Goal: Check status: Check status

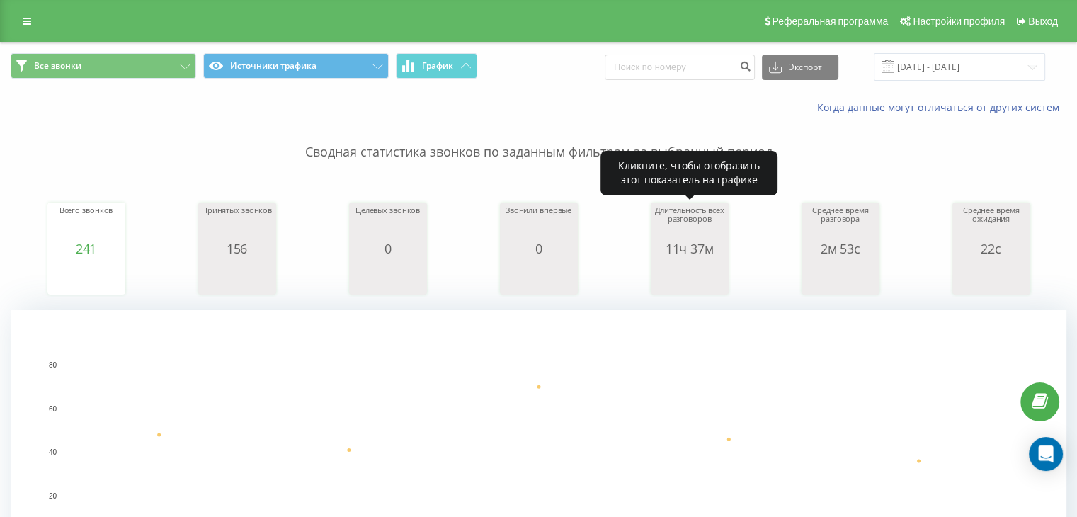
click at [684, 225] on div "Длительность всех разговоров" at bounding box center [689, 223] width 71 height 35
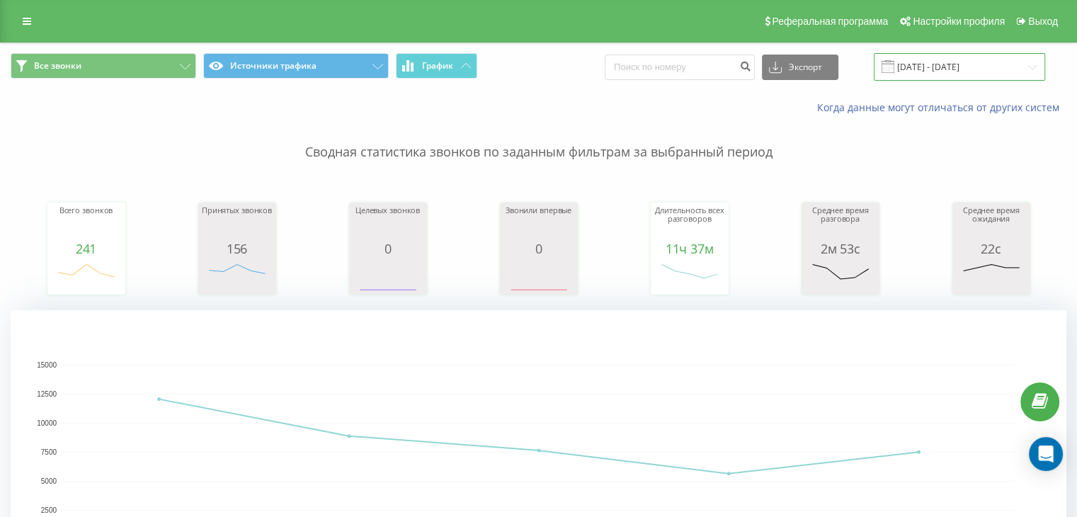
click at [1007, 59] on input "[DATE] - [DATE]" at bounding box center [959, 67] width 171 height 28
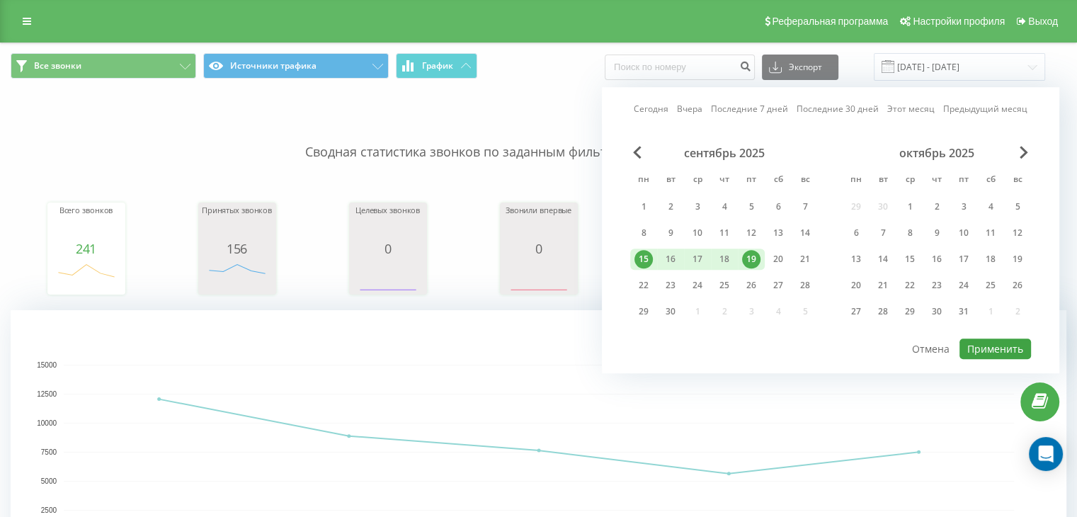
drag, startPoint x: 989, startPoint y: 331, endPoint x: 993, endPoint y: 338, distance: 7.7
click at [992, 336] on div "Сегодня Вчера Последние 7 дней Последние 30 дней Этот месяц Предыдущий месяц се…" at bounding box center [831, 230] width 458 height 286
click at [993, 339] on button "Применить" at bounding box center [996, 349] width 72 height 21
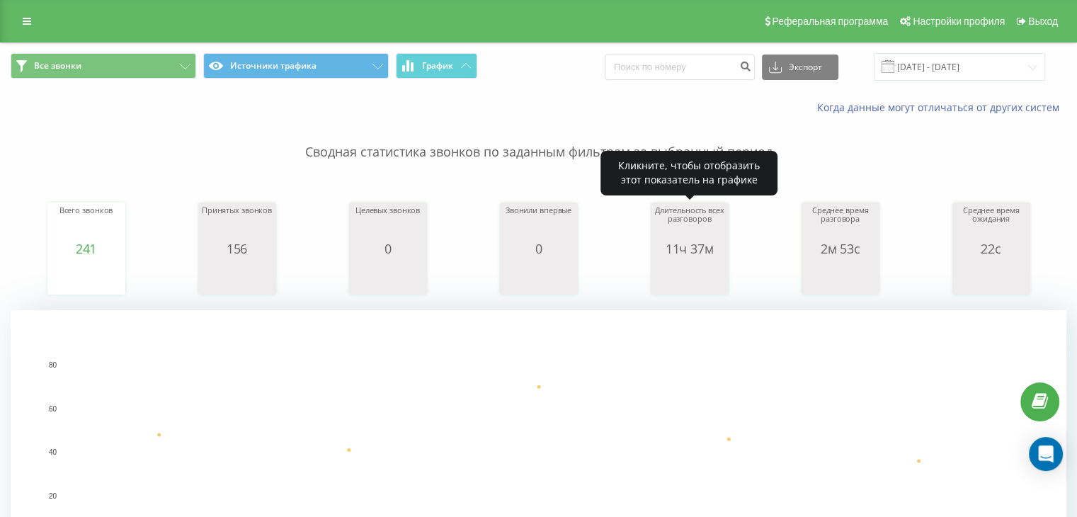
click at [680, 226] on div "Длительность всех разговоров" at bounding box center [689, 223] width 71 height 35
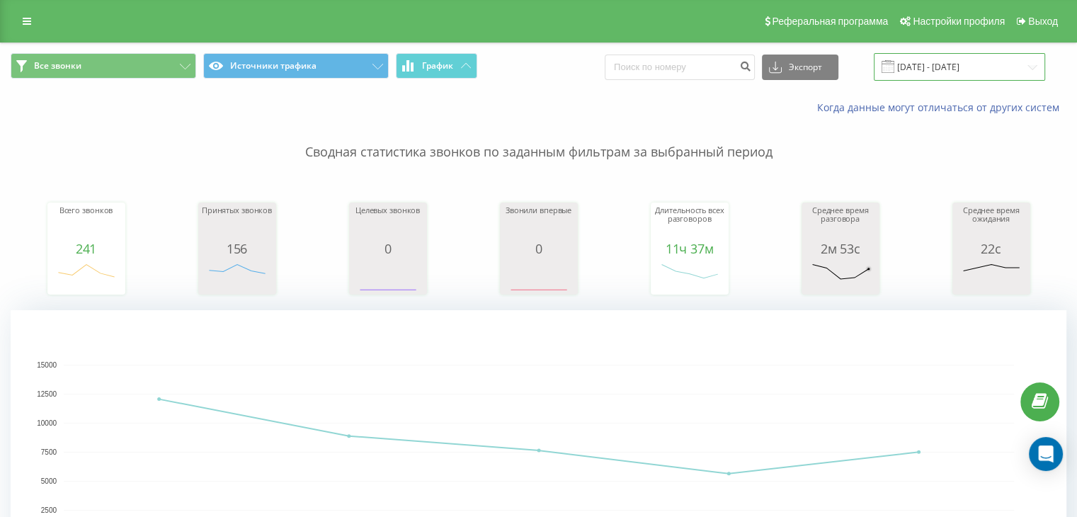
click at [1011, 67] on input "[DATE] - [DATE]" at bounding box center [959, 67] width 171 height 28
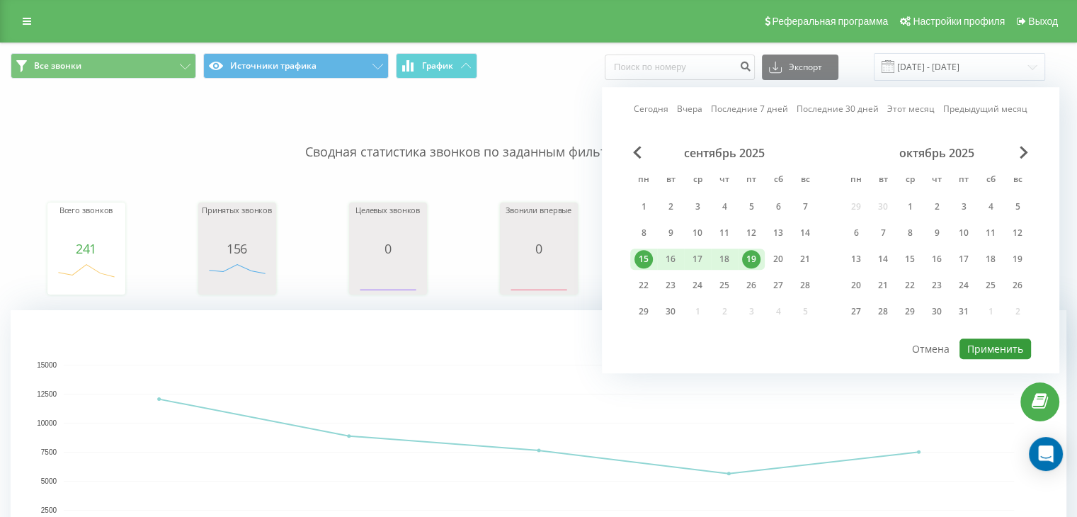
click at [1009, 346] on button "Применить" at bounding box center [996, 349] width 72 height 21
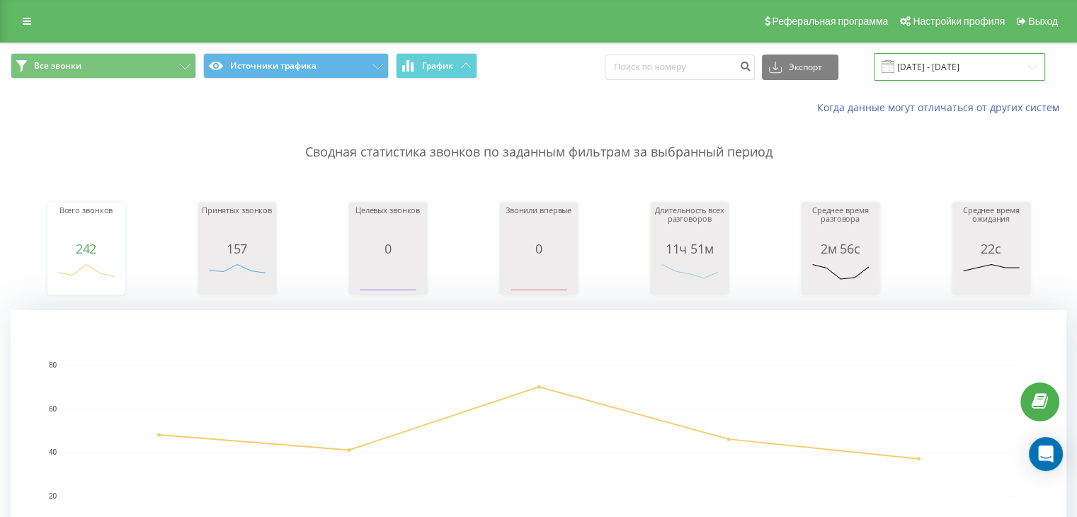
click at [1002, 75] on input "[DATE] - [DATE]" at bounding box center [959, 67] width 171 height 28
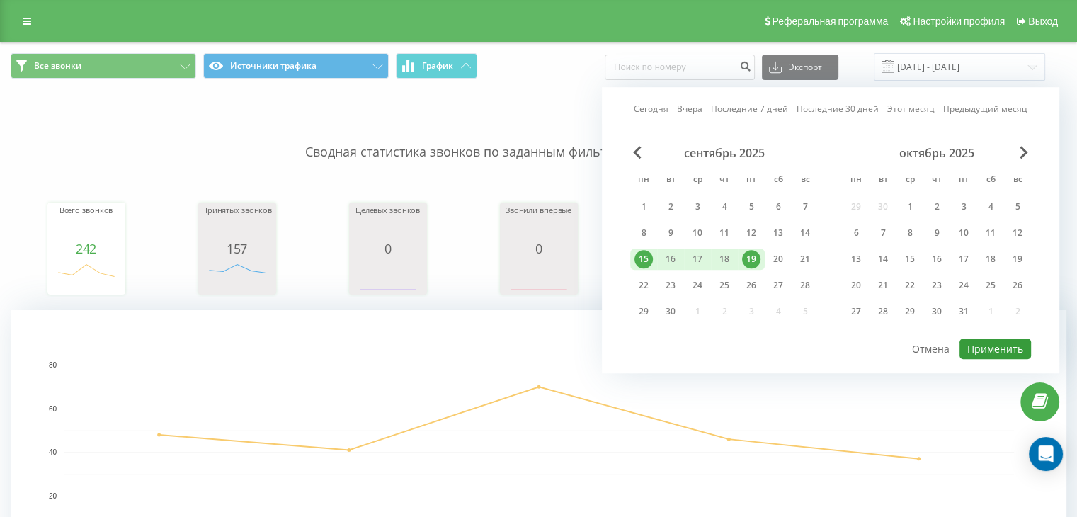
click at [991, 346] on button "Применить" at bounding box center [996, 349] width 72 height 21
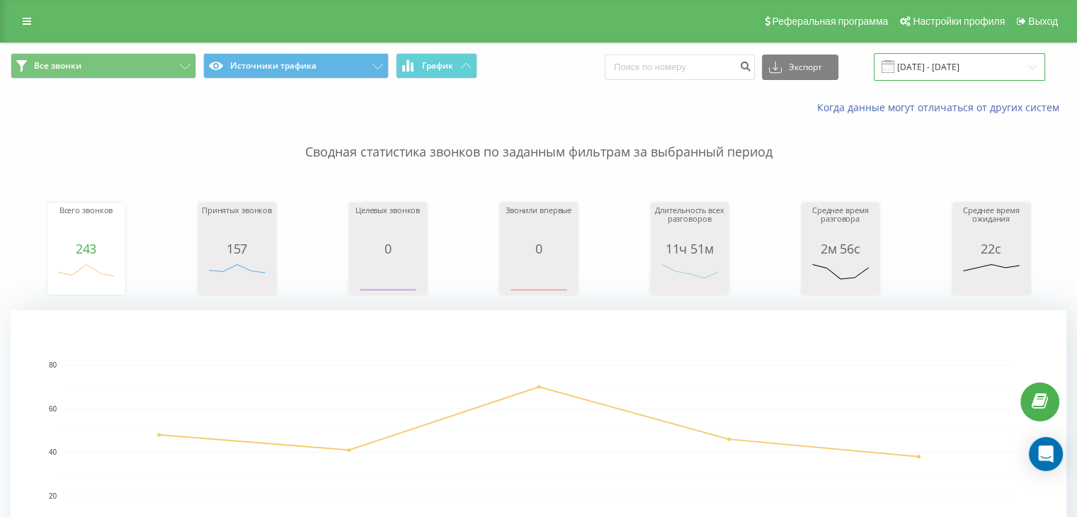
click at [971, 63] on input "[DATE] - [DATE]" at bounding box center [959, 67] width 171 height 28
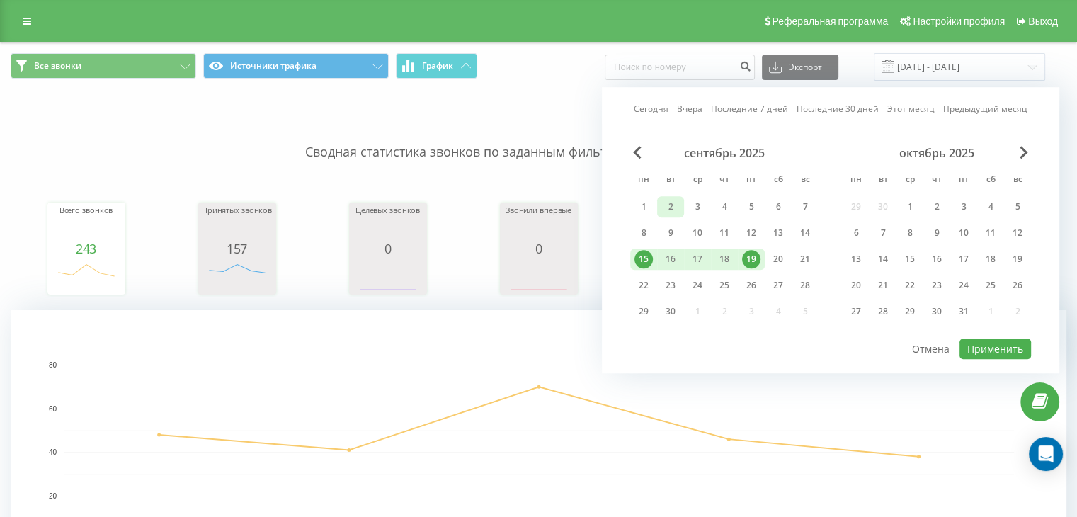
click at [647, 200] on div "1" at bounding box center [644, 207] width 18 height 18
click at [632, 153] on div "сентябрь 2025" at bounding box center [724, 153] width 188 height 14
click at [637, 147] on span "Previous Month" at bounding box center [637, 152] width 8 height 13
click at [630, 316] on div "Сегодня Вчера Последние 7 дней Последние 30 дней Этот месяц Предыдущий месяц ав…" at bounding box center [831, 230] width 458 height 286
click at [645, 305] on div "25" at bounding box center [644, 311] width 18 height 18
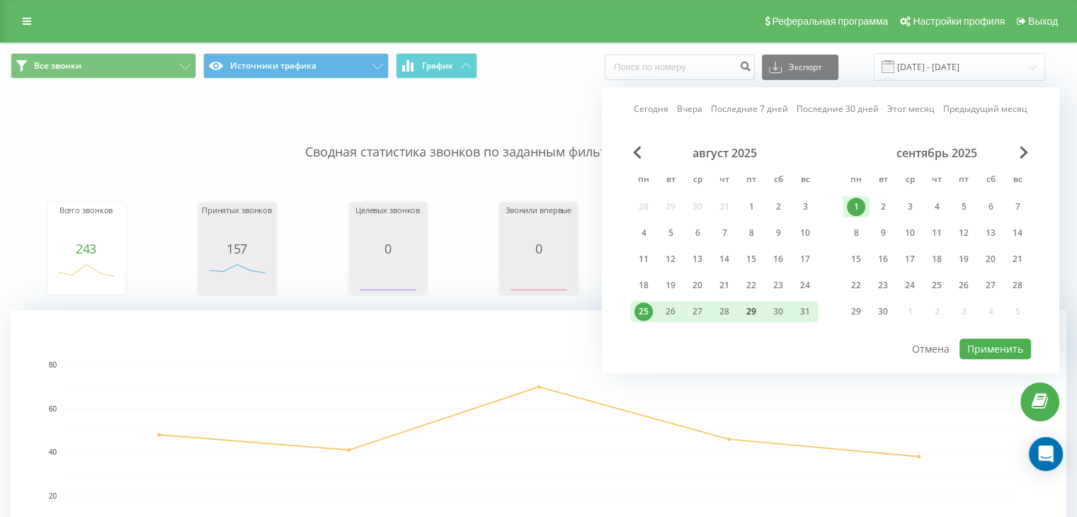
click at [756, 307] on div "29" at bounding box center [751, 311] width 18 height 18
click at [633, 308] on div "25" at bounding box center [643, 311] width 27 height 21
click at [1007, 339] on button "Применить" at bounding box center [996, 349] width 72 height 21
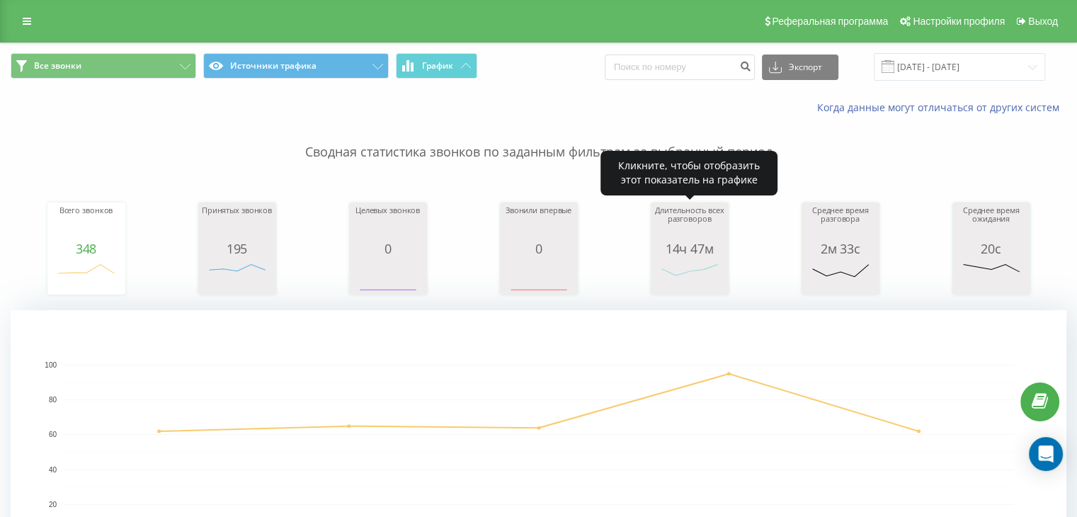
click at [686, 242] on div "14ч 47м" at bounding box center [689, 249] width 71 height 14
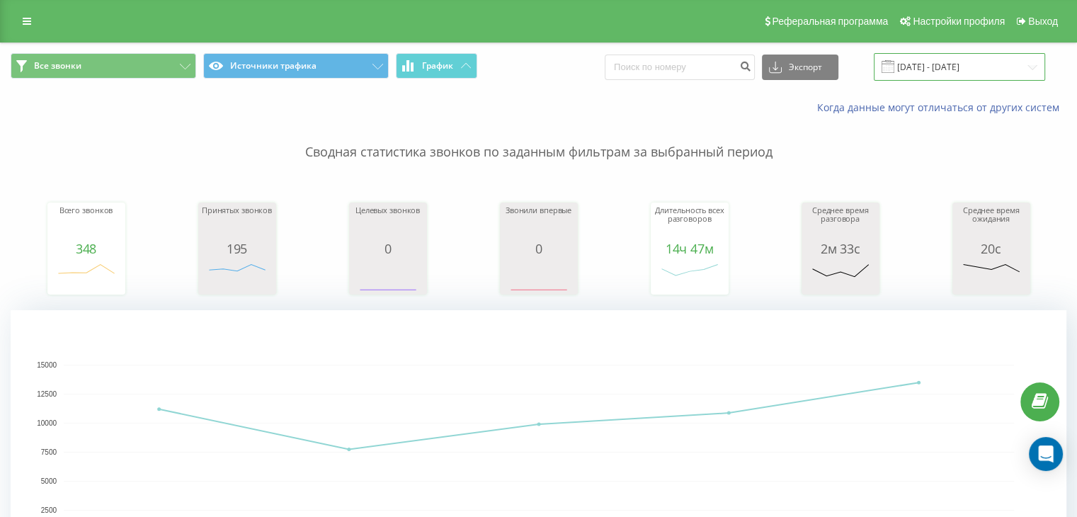
click at [991, 62] on input "[DATE] - [DATE]" at bounding box center [959, 67] width 171 height 28
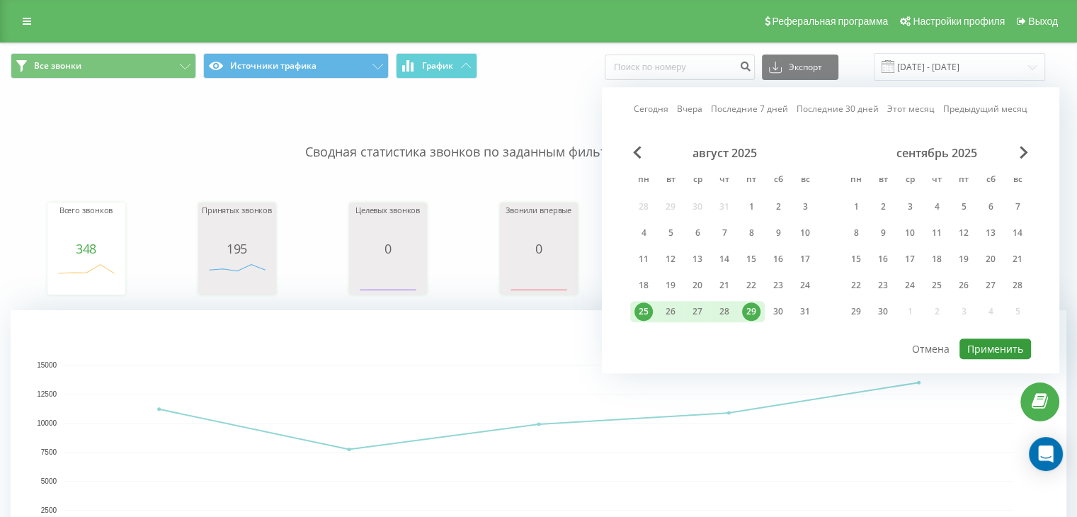
click at [963, 345] on button "Применить" at bounding box center [996, 349] width 72 height 21
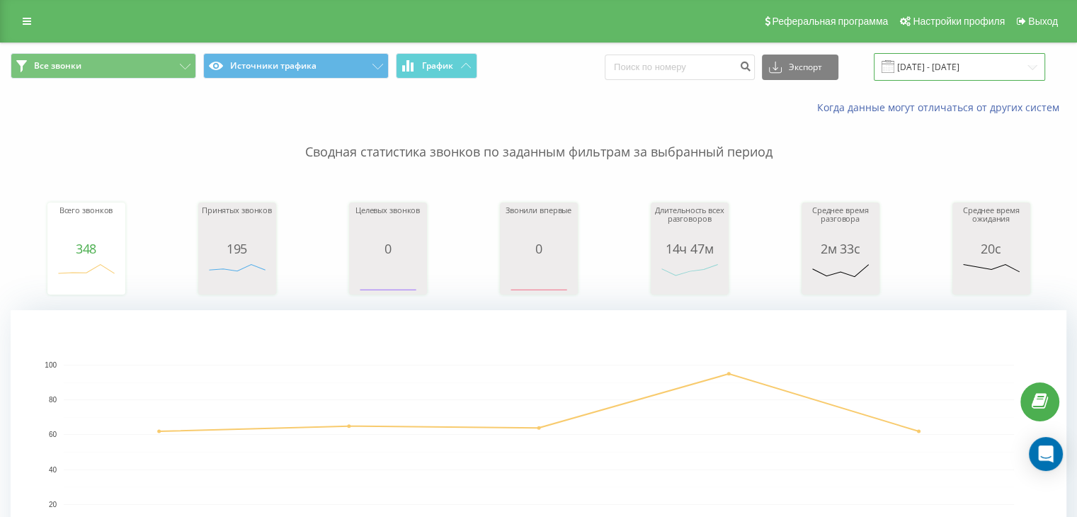
click at [1037, 64] on input "[DATE] - [DATE]" at bounding box center [959, 67] width 171 height 28
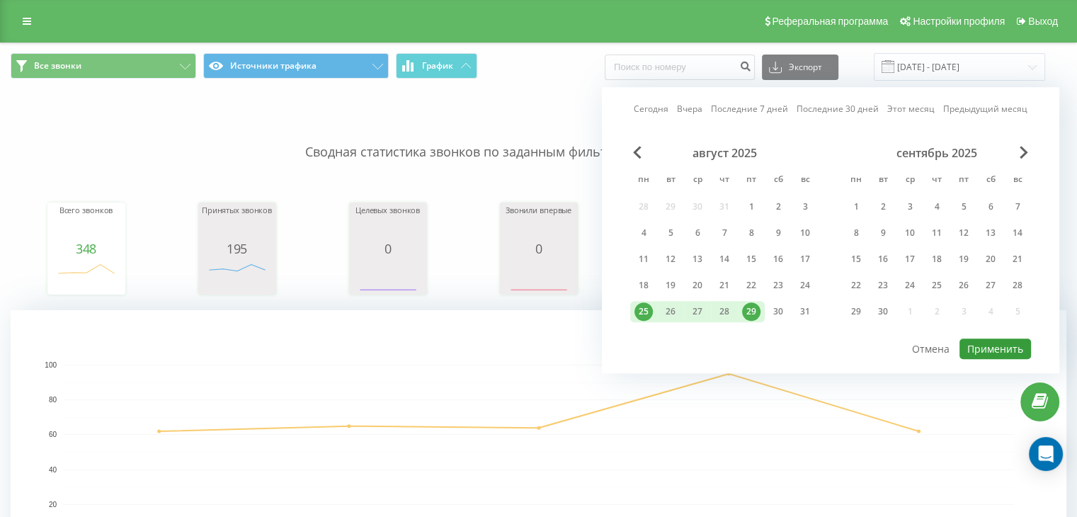
click at [1001, 351] on button "Применить" at bounding box center [996, 349] width 72 height 21
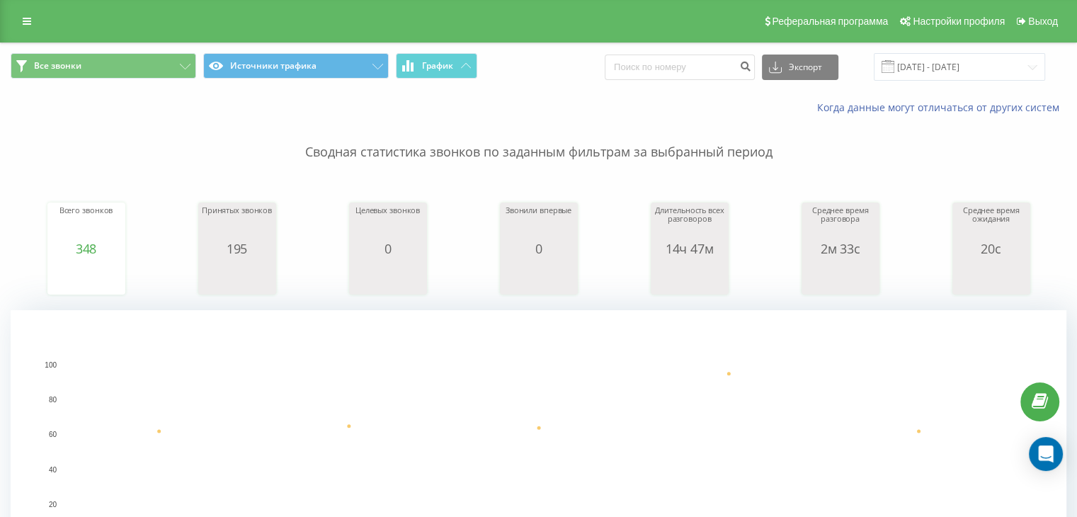
click at [835, 157] on p "Сводная статистика звонков по заданным фильтрам за выбранный период" at bounding box center [539, 138] width 1056 height 47
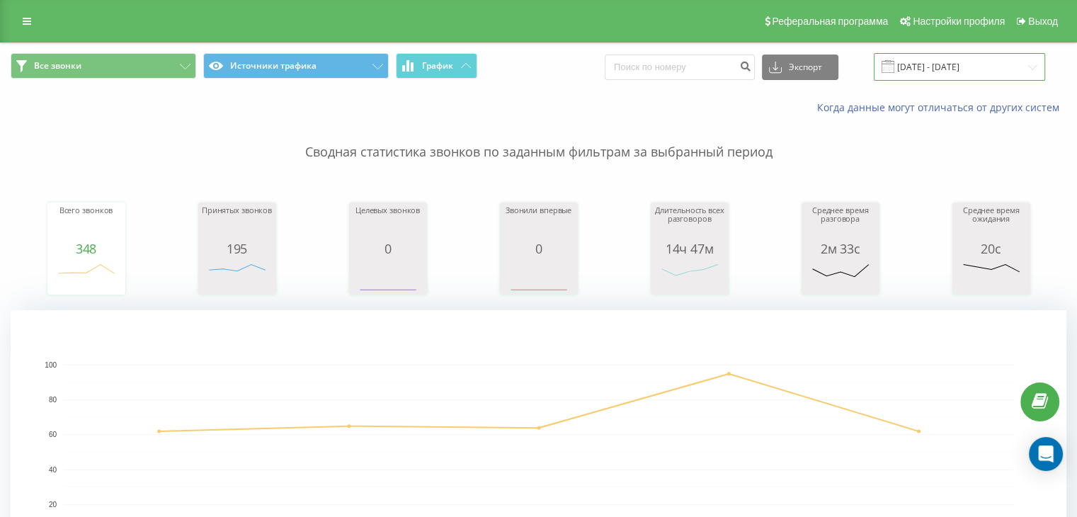
click at [1003, 71] on input "[DATE] - [DATE]" at bounding box center [959, 67] width 171 height 28
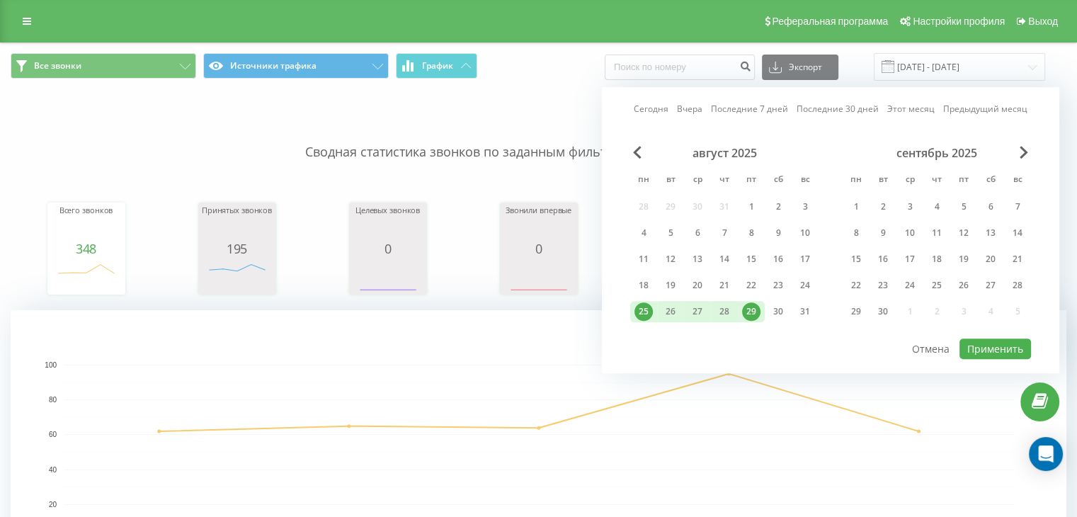
click at [752, 312] on div "29" at bounding box center [751, 311] width 18 height 18
click at [992, 344] on button "Применить" at bounding box center [996, 349] width 72 height 21
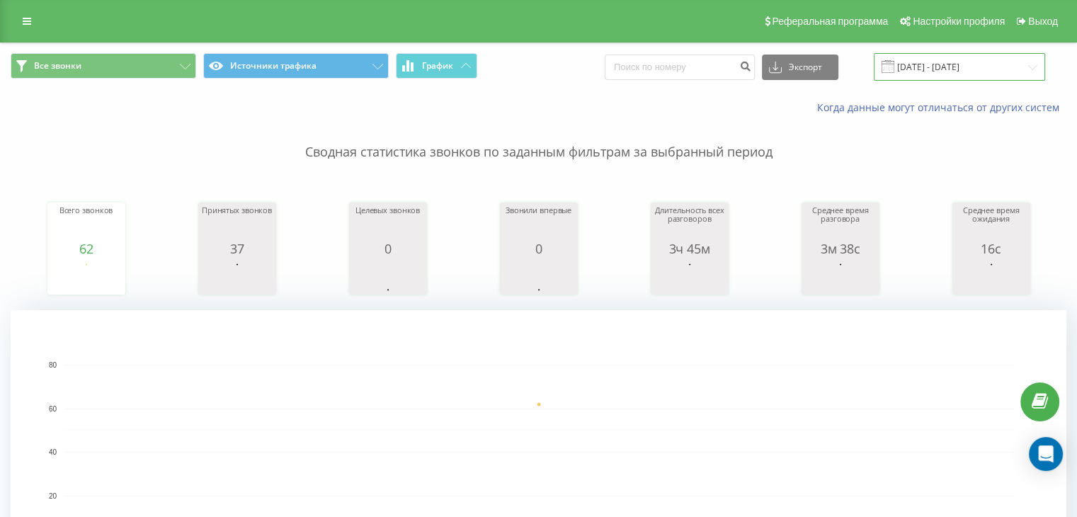
click at [1022, 68] on input "[DATE] - [DATE]" at bounding box center [959, 67] width 171 height 28
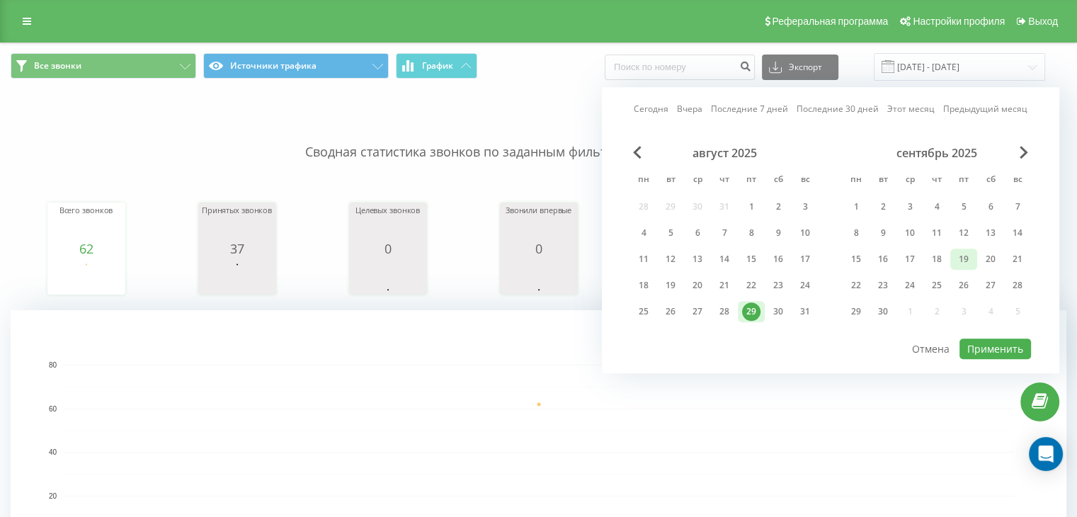
click at [970, 256] on div "19" at bounding box center [964, 259] width 18 height 18
click at [1001, 353] on button "Применить" at bounding box center [996, 349] width 72 height 21
type input "[DATE] - [DATE]"
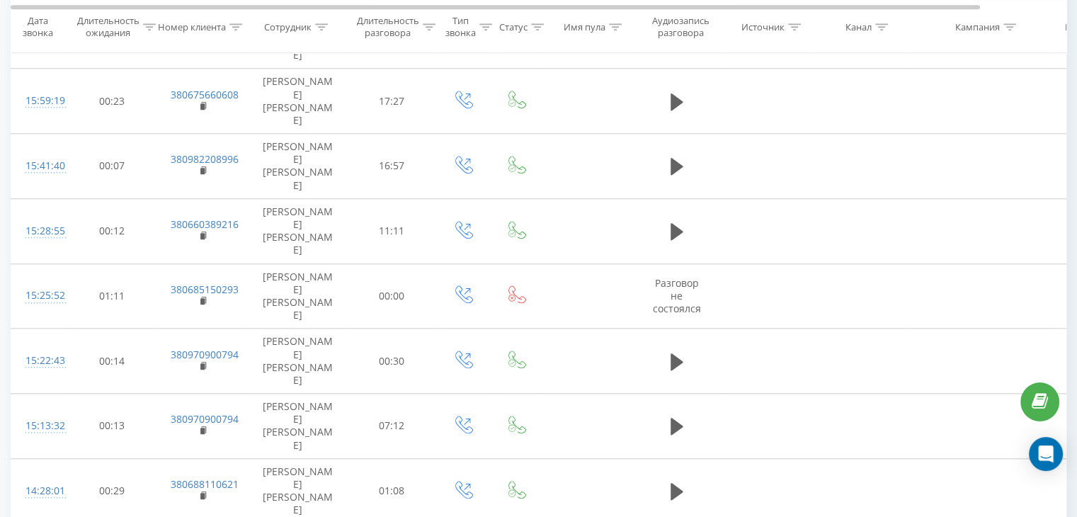
scroll to position [1529, 0]
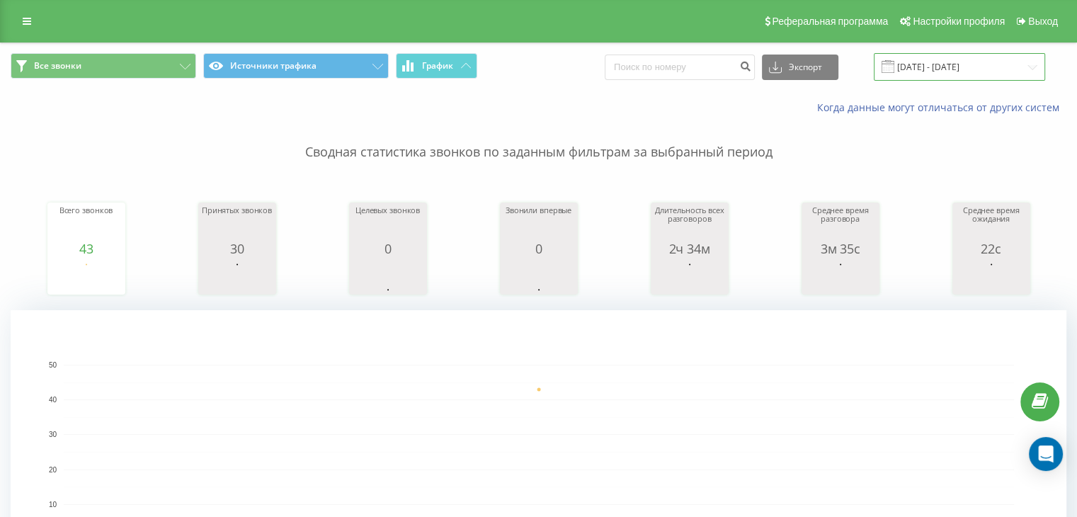
click at [972, 64] on input "[DATE] - [DATE]" at bounding box center [959, 67] width 171 height 28
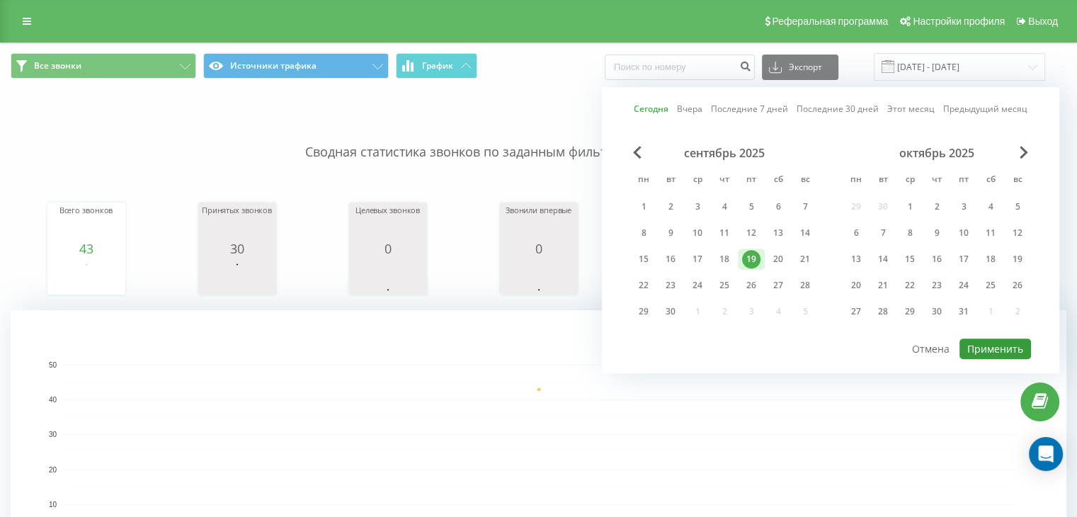
click at [1009, 346] on button "Применить" at bounding box center [996, 349] width 72 height 21
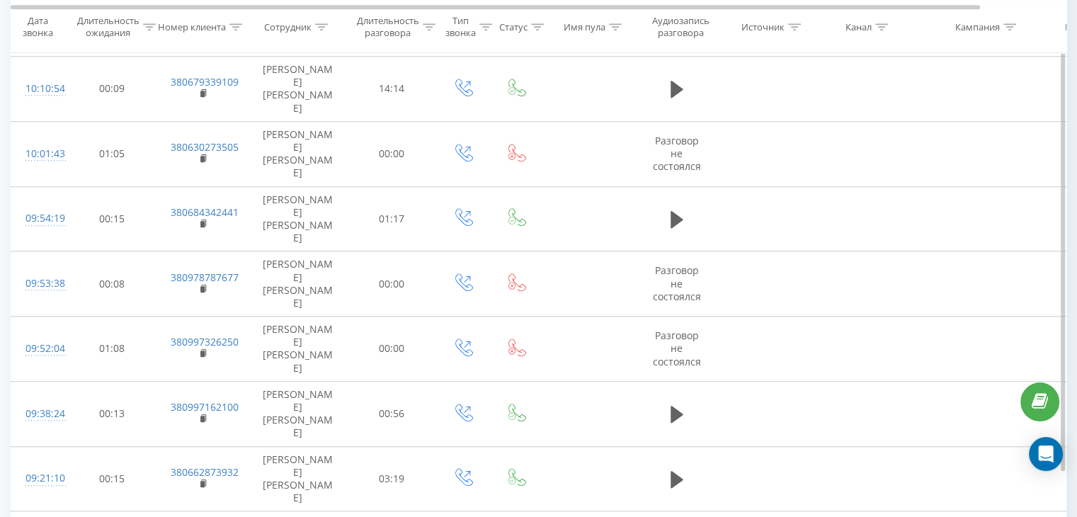
scroll to position [1165, 0]
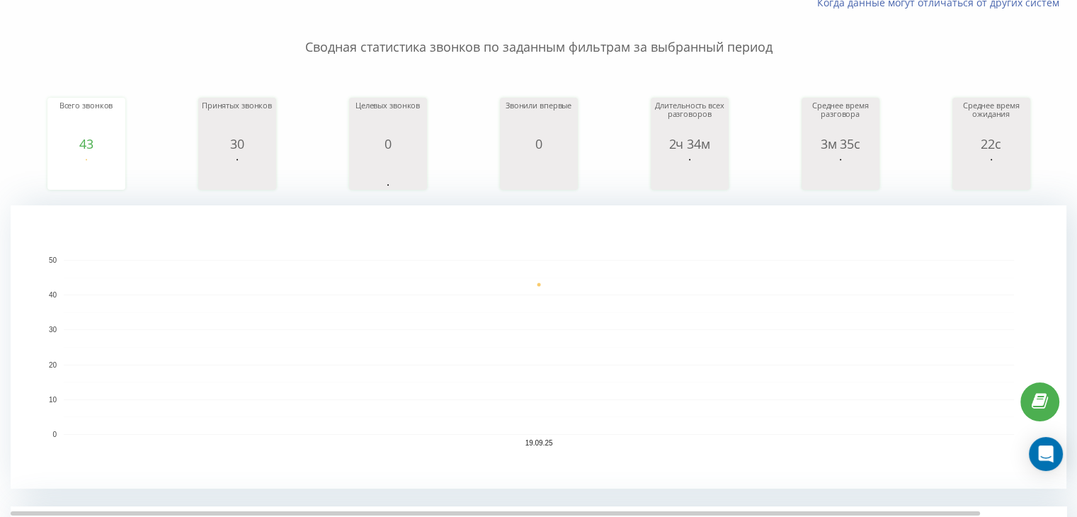
scroll to position [0, 0]
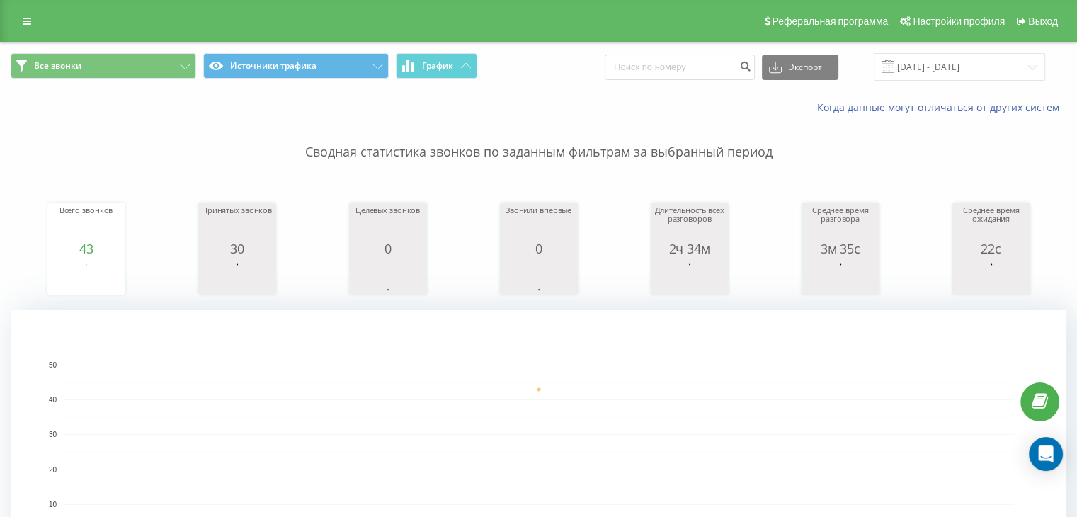
click at [958, 84] on div "Все звонки Источники трафика График Экспорт .csv .xls .xlsx [DATE] - [DATE]" at bounding box center [539, 66] width 1076 height 47
click at [975, 71] on input "[DATE] - [DATE]" at bounding box center [959, 67] width 171 height 28
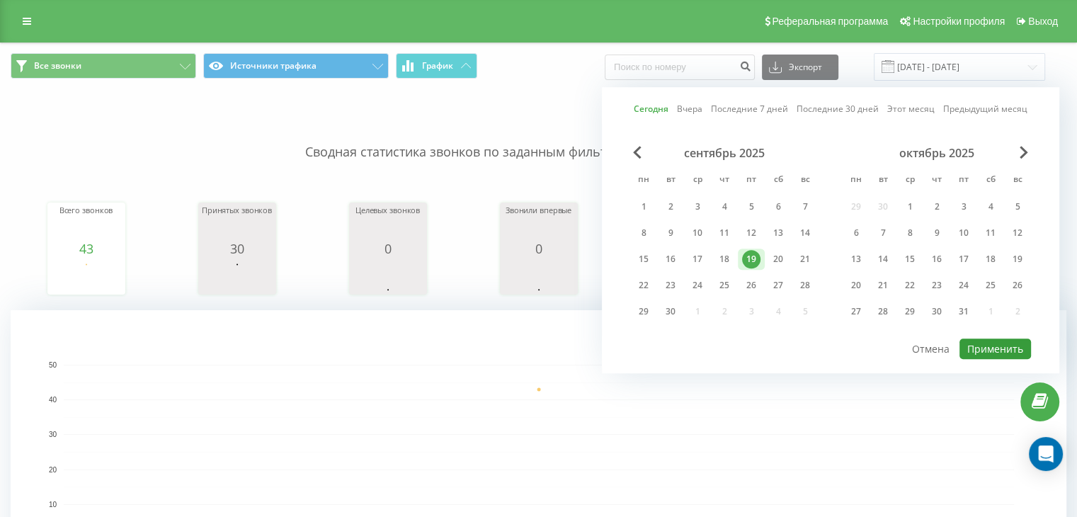
click at [998, 342] on button "Применить" at bounding box center [996, 349] width 72 height 21
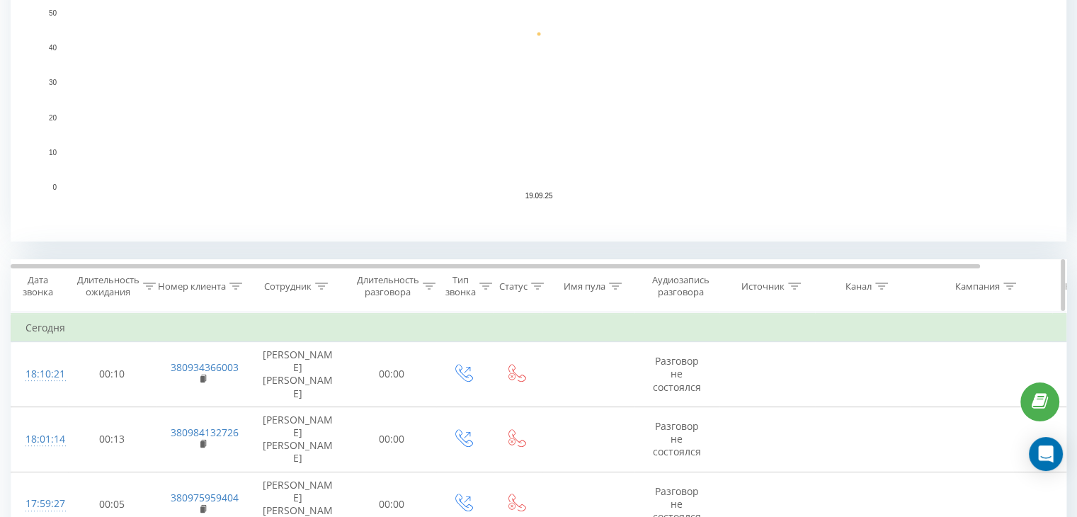
scroll to position [354, 0]
